Goal: Task Accomplishment & Management: Complete application form

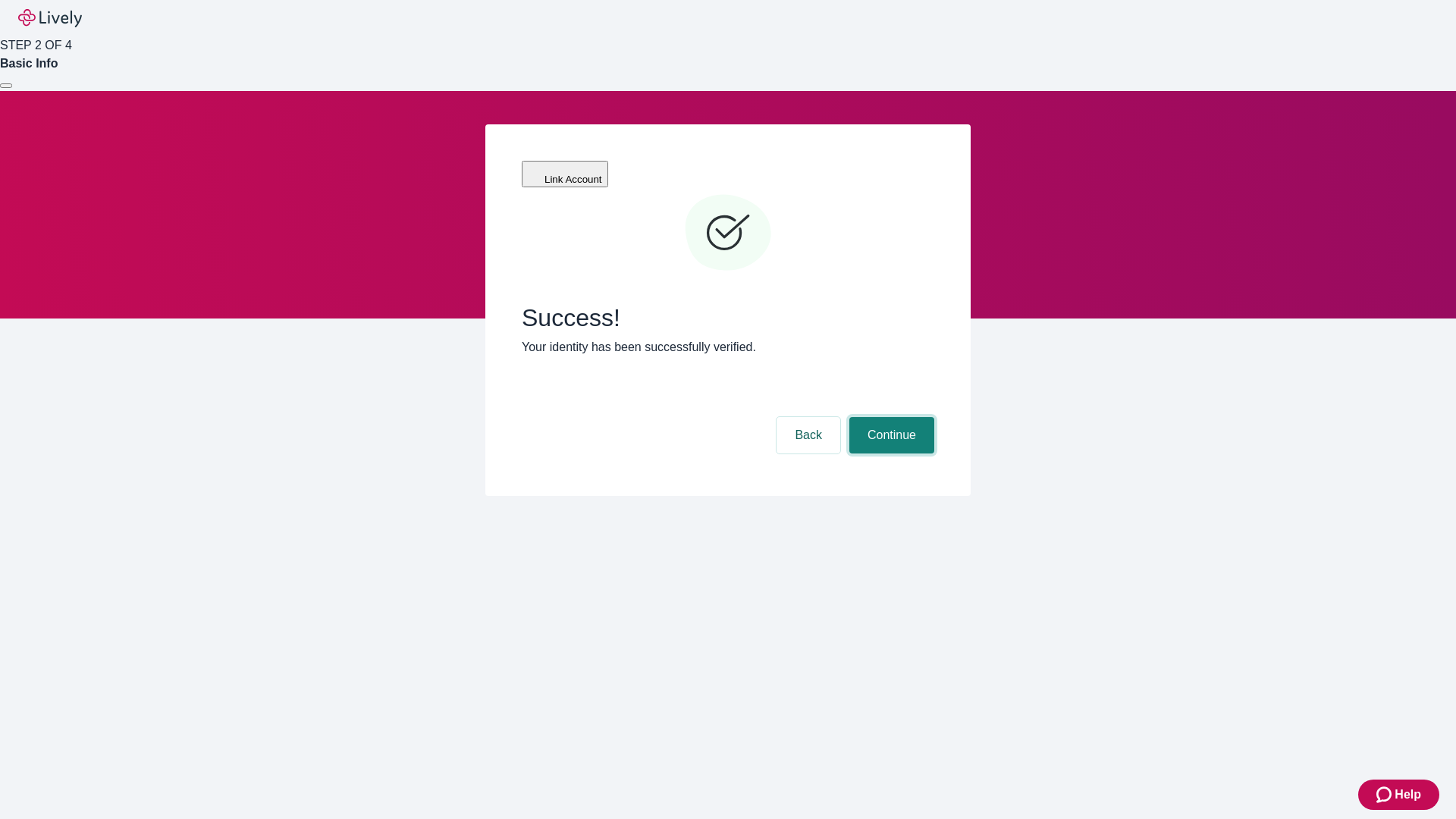
click at [890, 417] on button "Continue" at bounding box center [891, 434] width 85 height 36
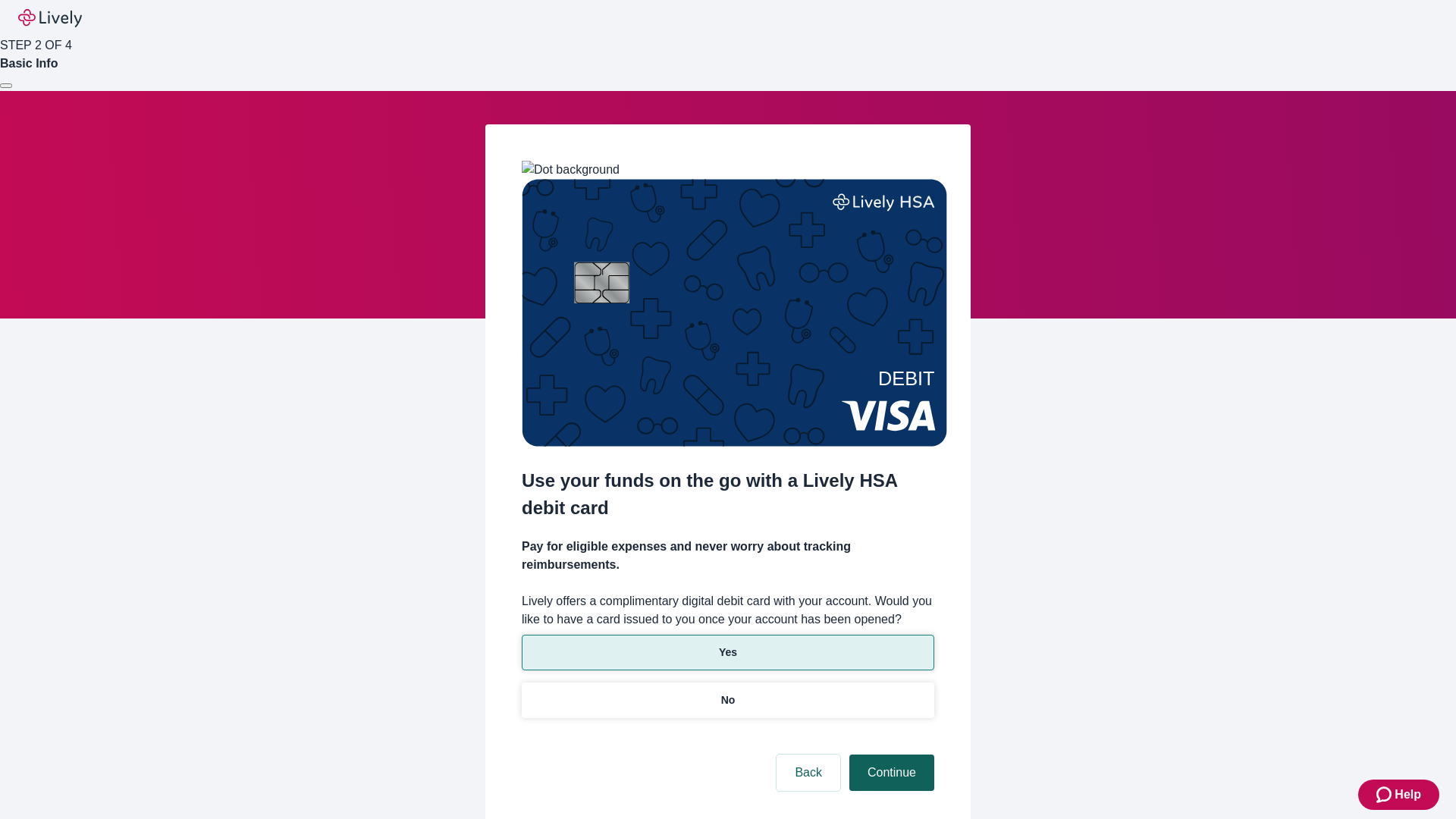
click at [728, 644] on p "Yes" at bounding box center [728, 652] width 18 height 16
click at [890, 754] on button "Continue" at bounding box center [891, 772] width 85 height 36
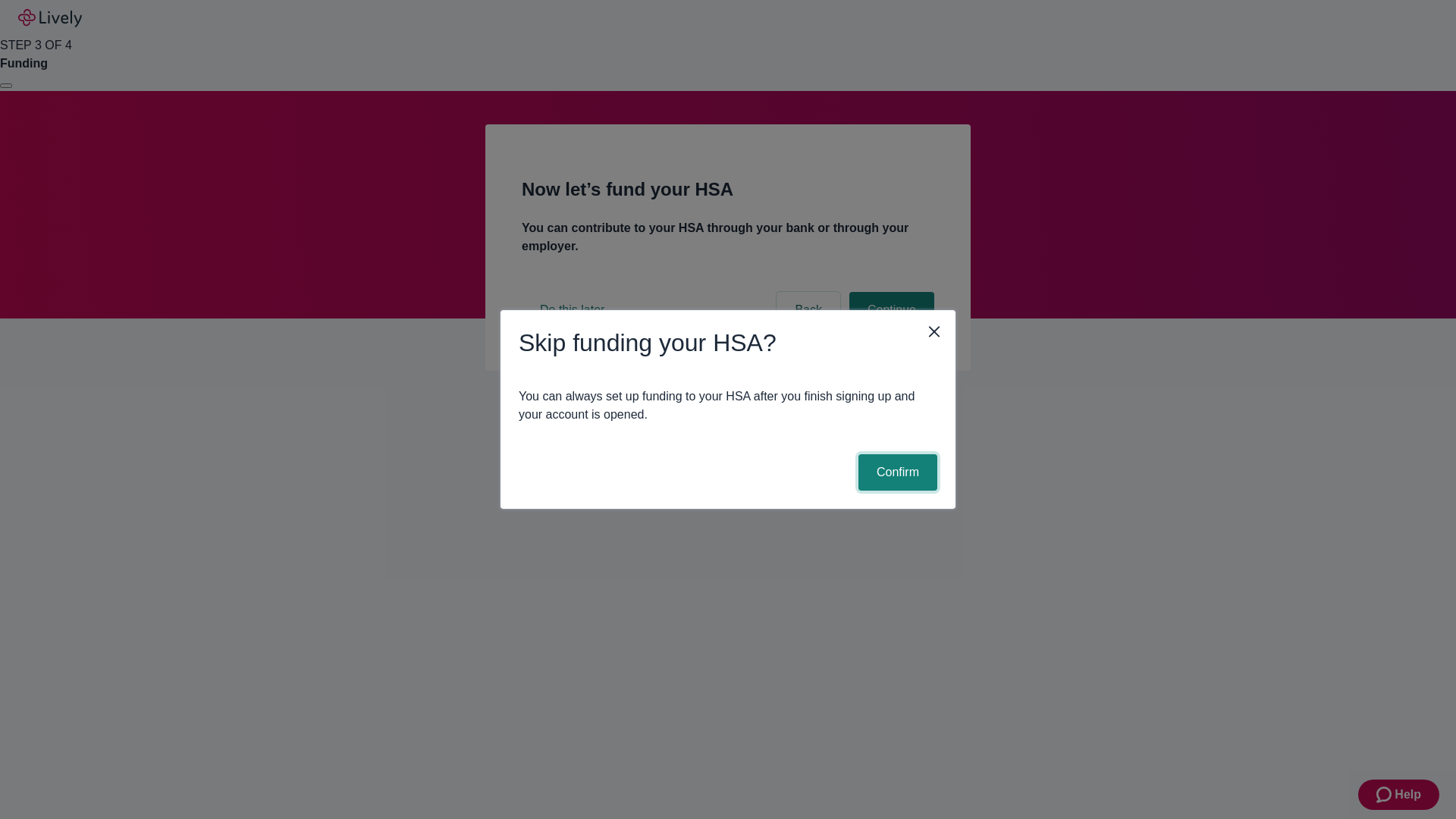
click at [895, 472] on button "Confirm" at bounding box center [898, 472] width 79 height 36
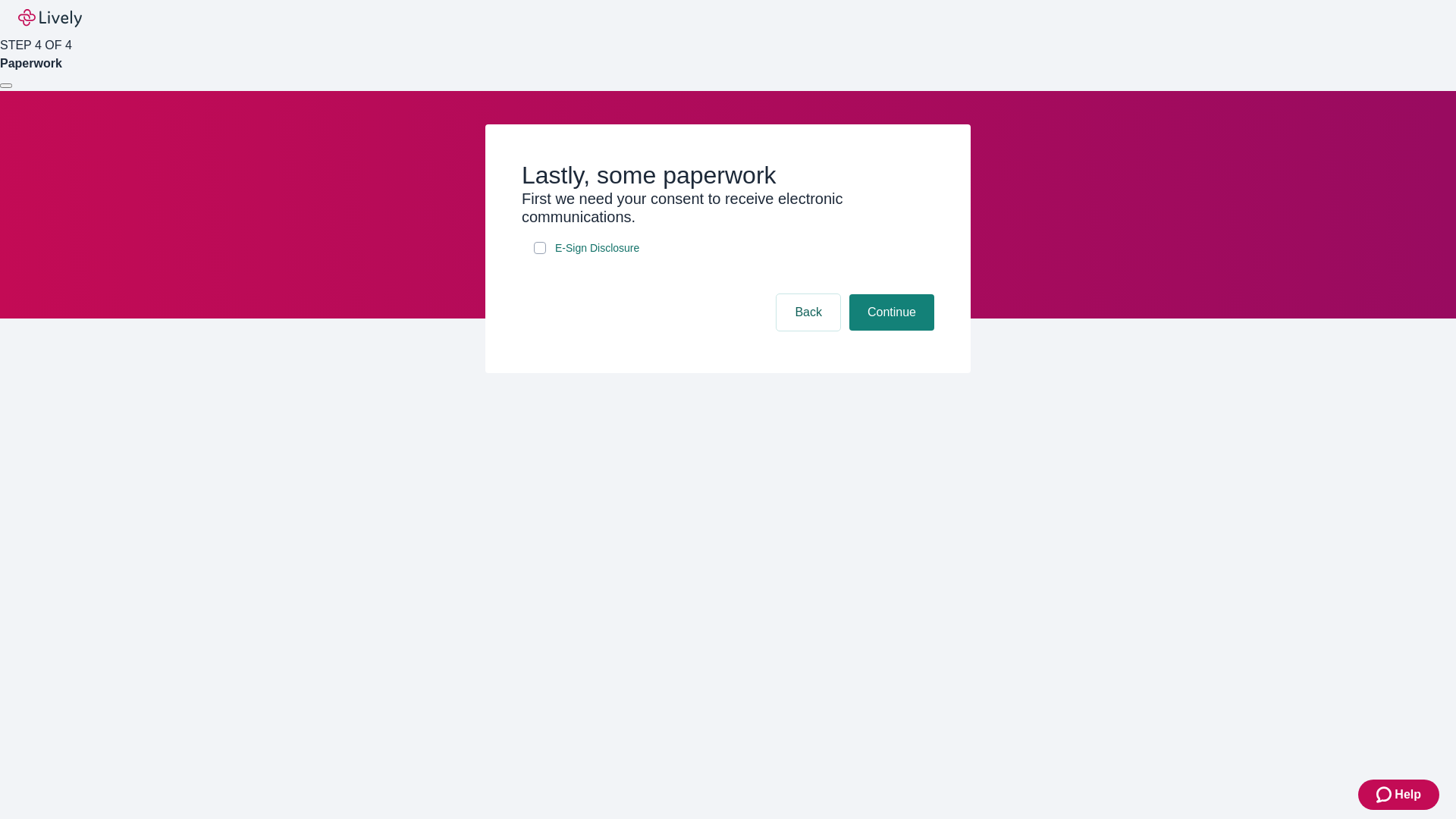
click at [540, 254] on input "E-Sign Disclosure" at bounding box center [540, 248] width 12 height 12
checkbox input "true"
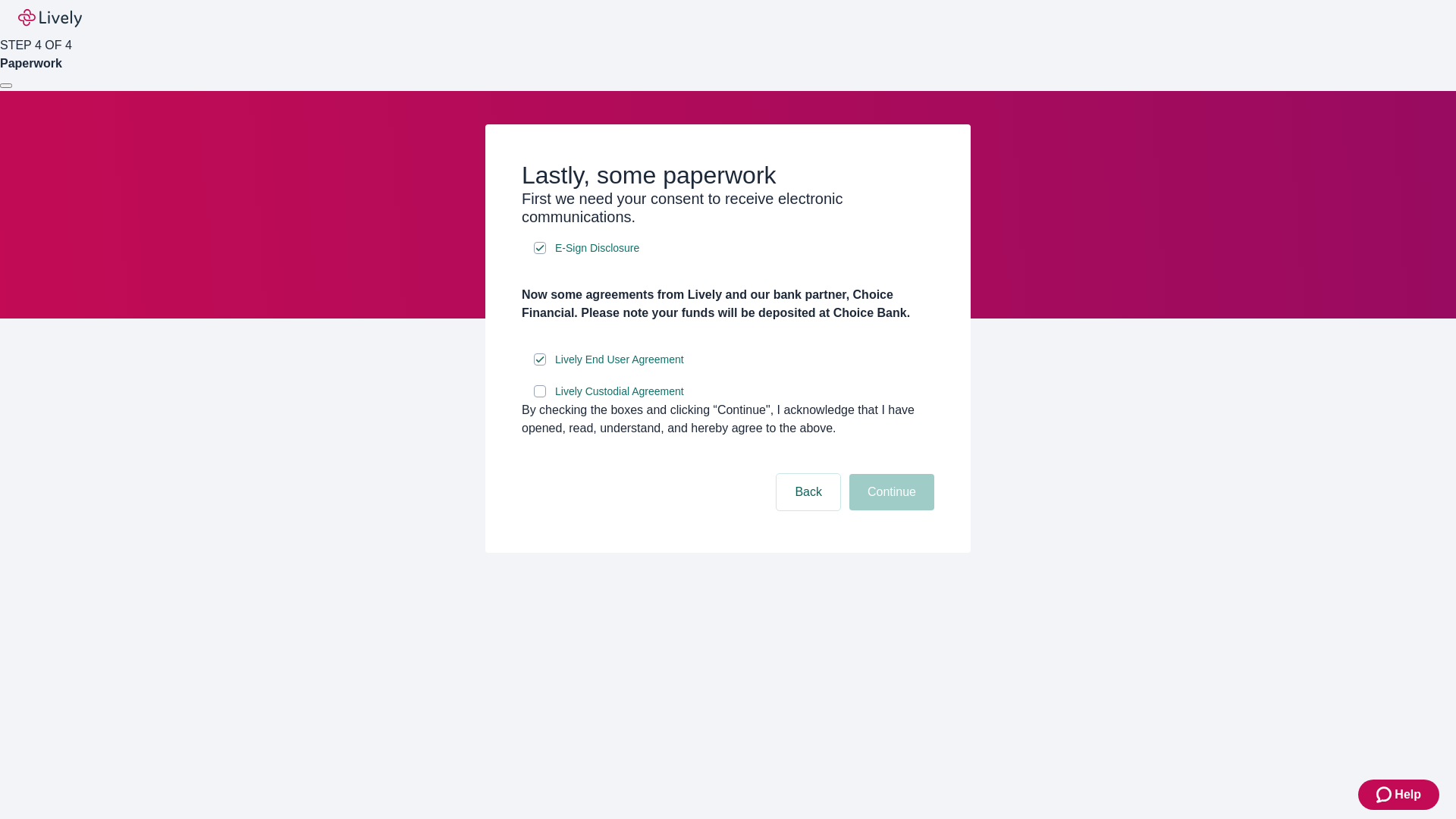
click at [540, 398] on input "Lively Custodial Agreement" at bounding box center [540, 391] width 12 height 12
checkbox input "true"
click at [890, 511] on button "Continue" at bounding box center [891, 491] width 85 height 36
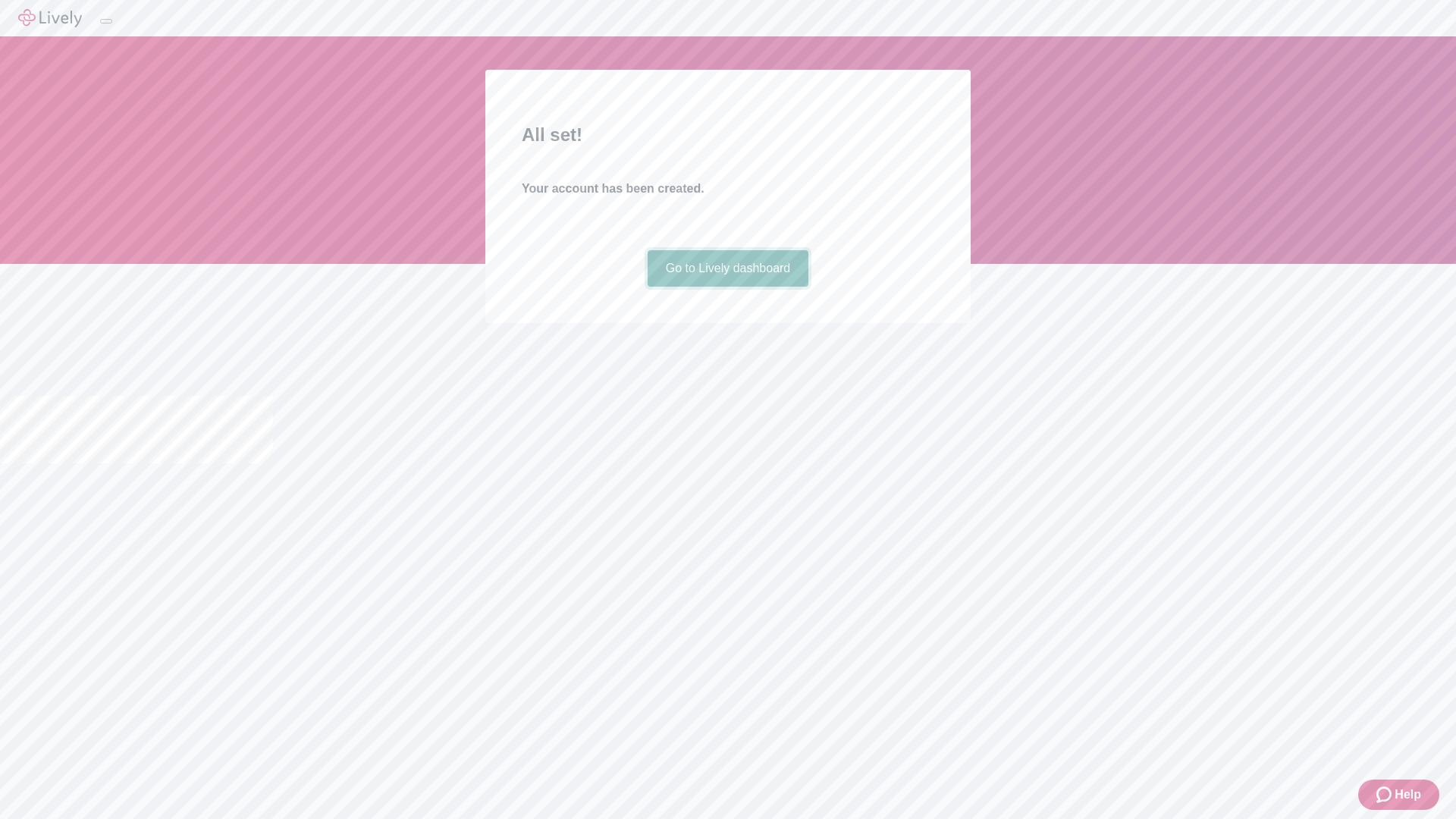
click at [728, 287] on link "Go to Lively dashboard" at bounding box center [728, 268] width 162 height 36
